Goal: Task Accomplishment & Management: Use online tool/utility

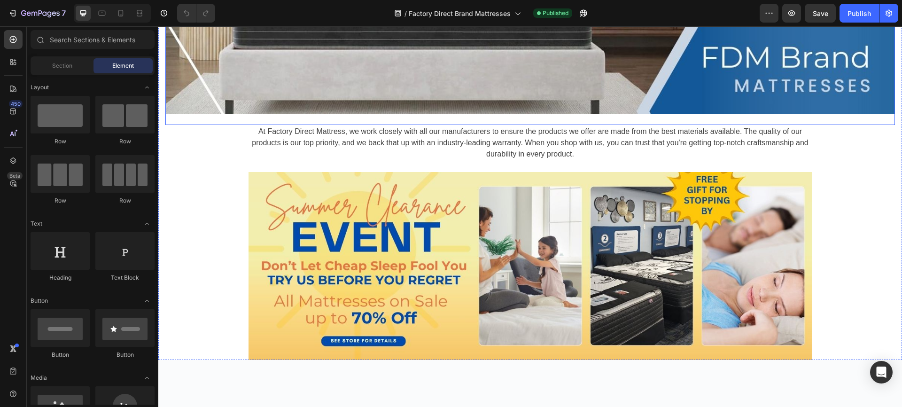
scroll to position [271, 0]
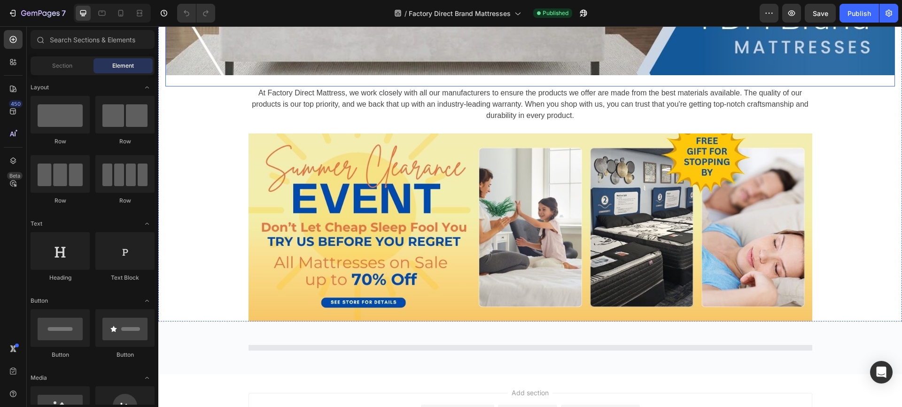
click at [315, 196] on img at bounding box center [531, 227] width 564 height 188
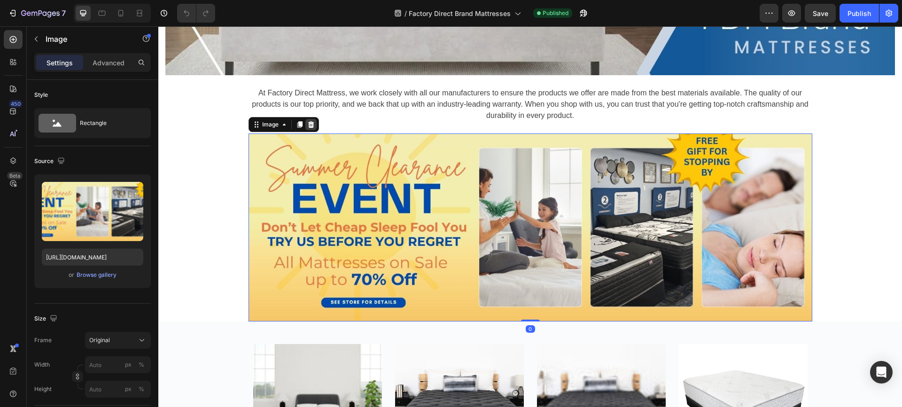
click at [309, 123] on icon at bounding box center [311, 124] width 6 height 7
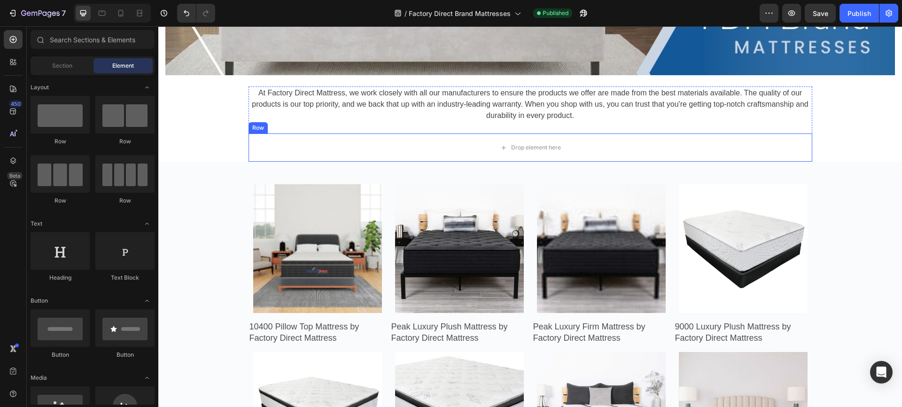
click at [298, 141] on div "Drop element here" at bounding box center [531, 147] width 564 height 28
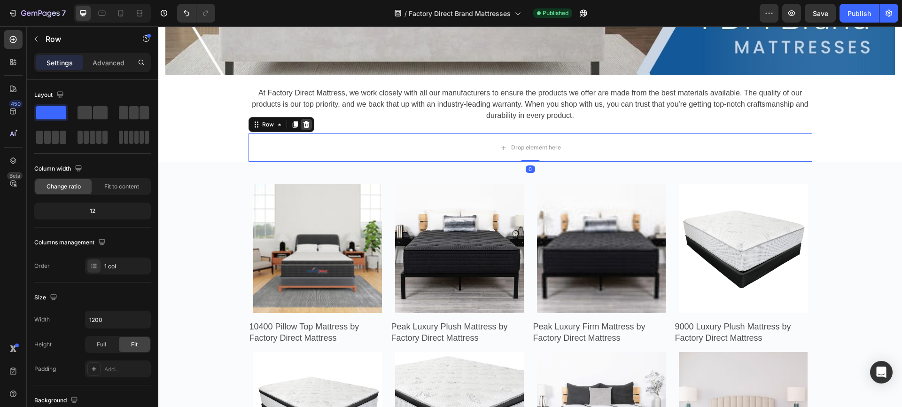
click at [303, 121] on icon at bounding box center [306, 124] width 6 height 7
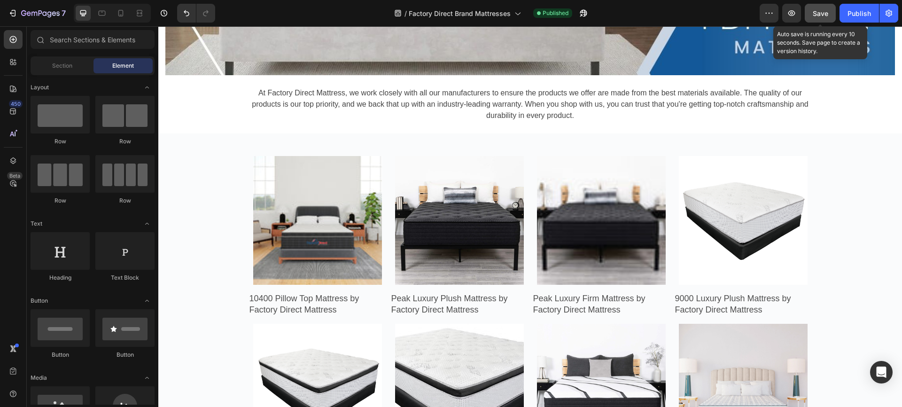
click at [819, 11] on span "Save" at bounding box center [821, 13] width 16 height 8
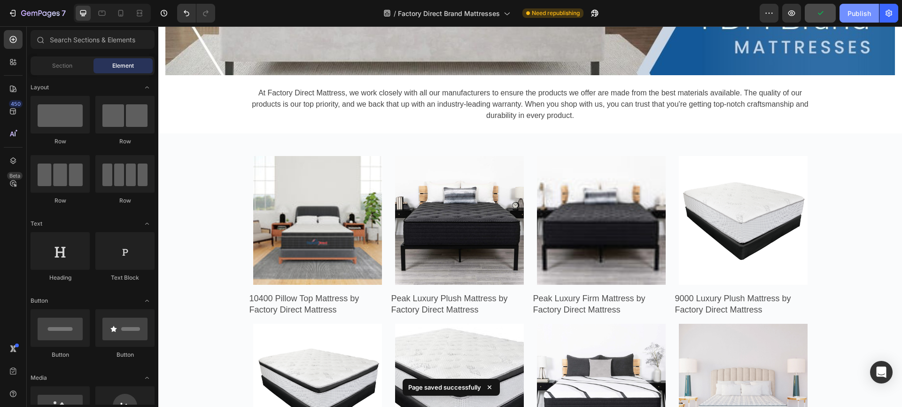
click at [859, 11] on div "Publish" at bounding box center [859, 13] width 23 height 10
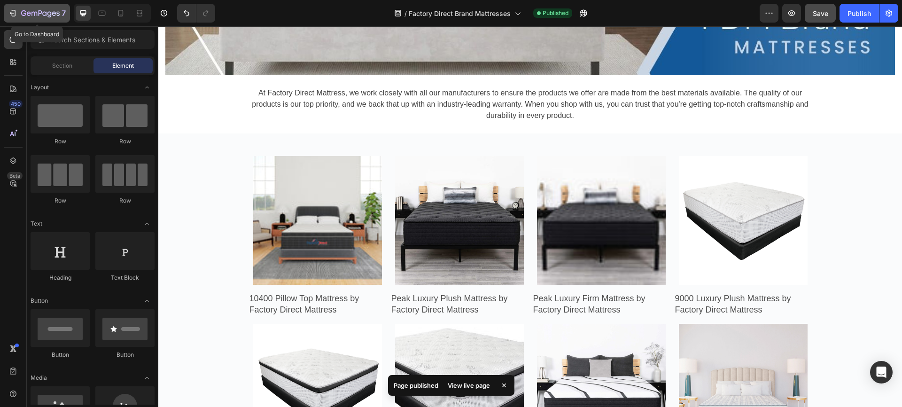
click at [12, 12] on icon "button" at bounding box center [12, 12] width 9 height 9
